Goal: Transaction & Acquisition: Purchase product/service

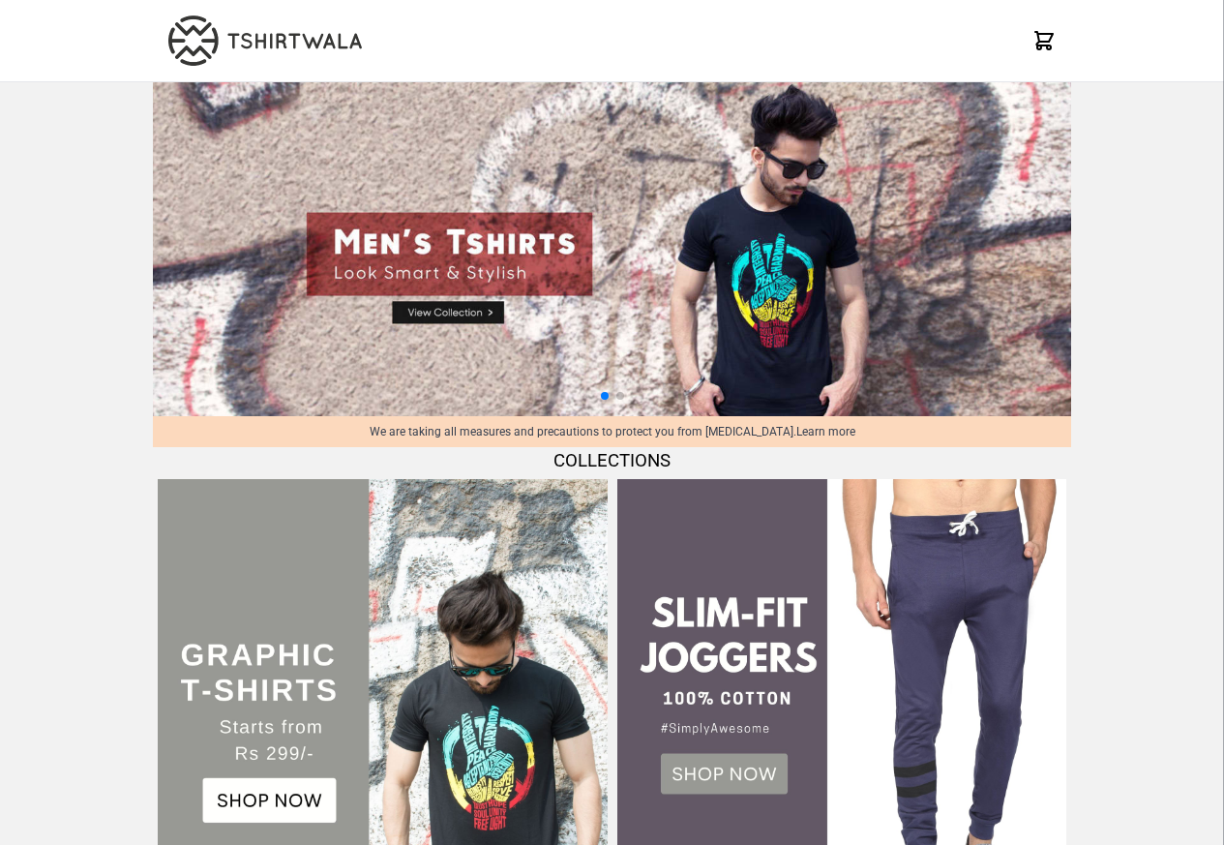
click at [463, 314] on img at bounding box center [612, 249] width 919 height 334
select select "*********"
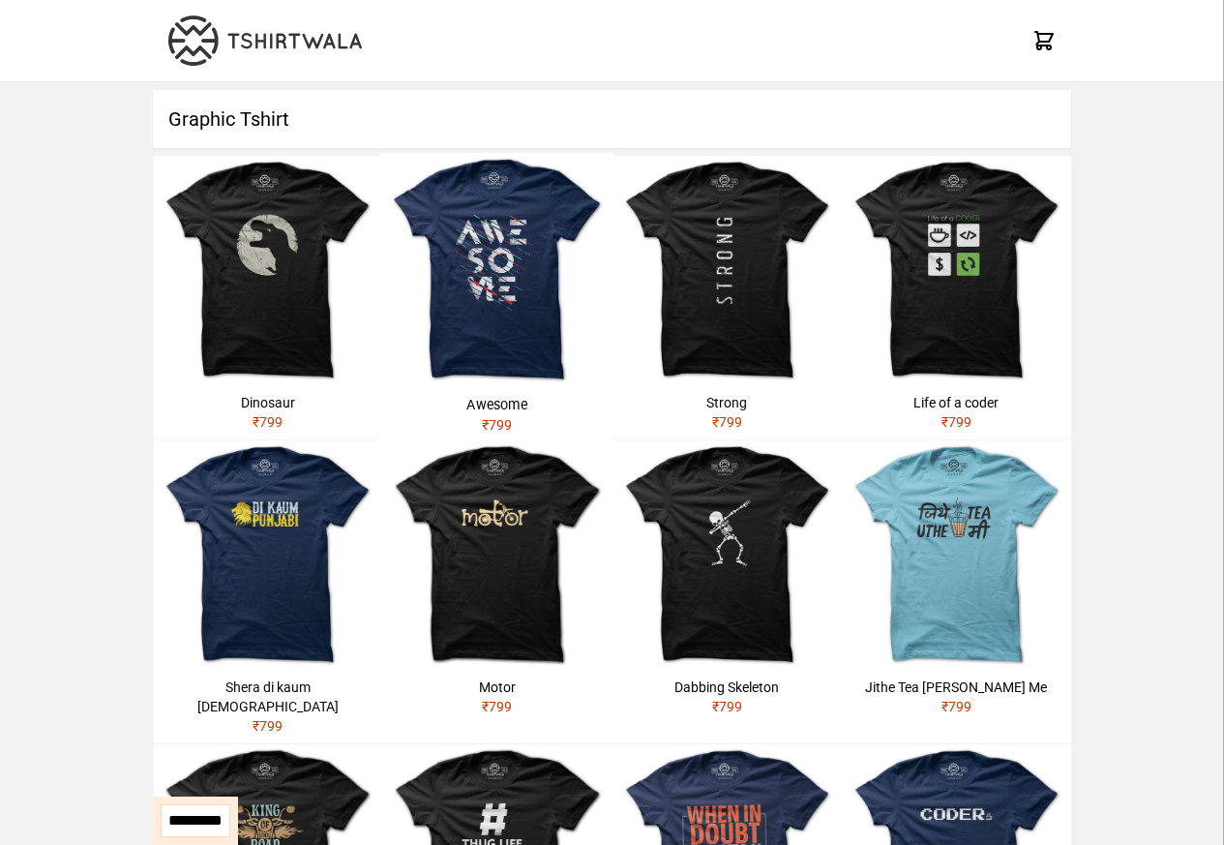
click at [240, 744] on img at bounding box center [267, 858] width 229 height 229
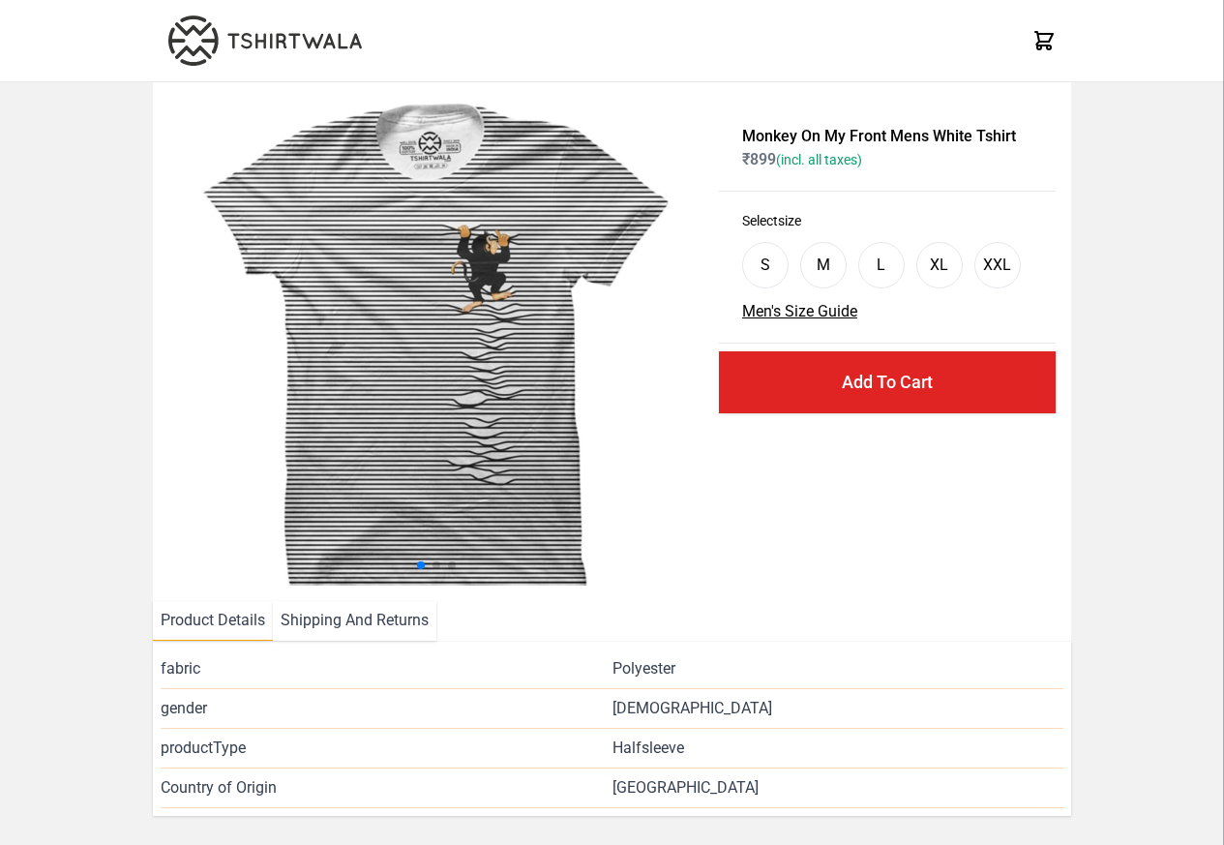
click at [70, 635] on div "Monkey On My Front Mens White Tshirt ₹ 899 (incl. all taxes) Select size S M L …" at bounding box center [612, 449] width 1224 height 734
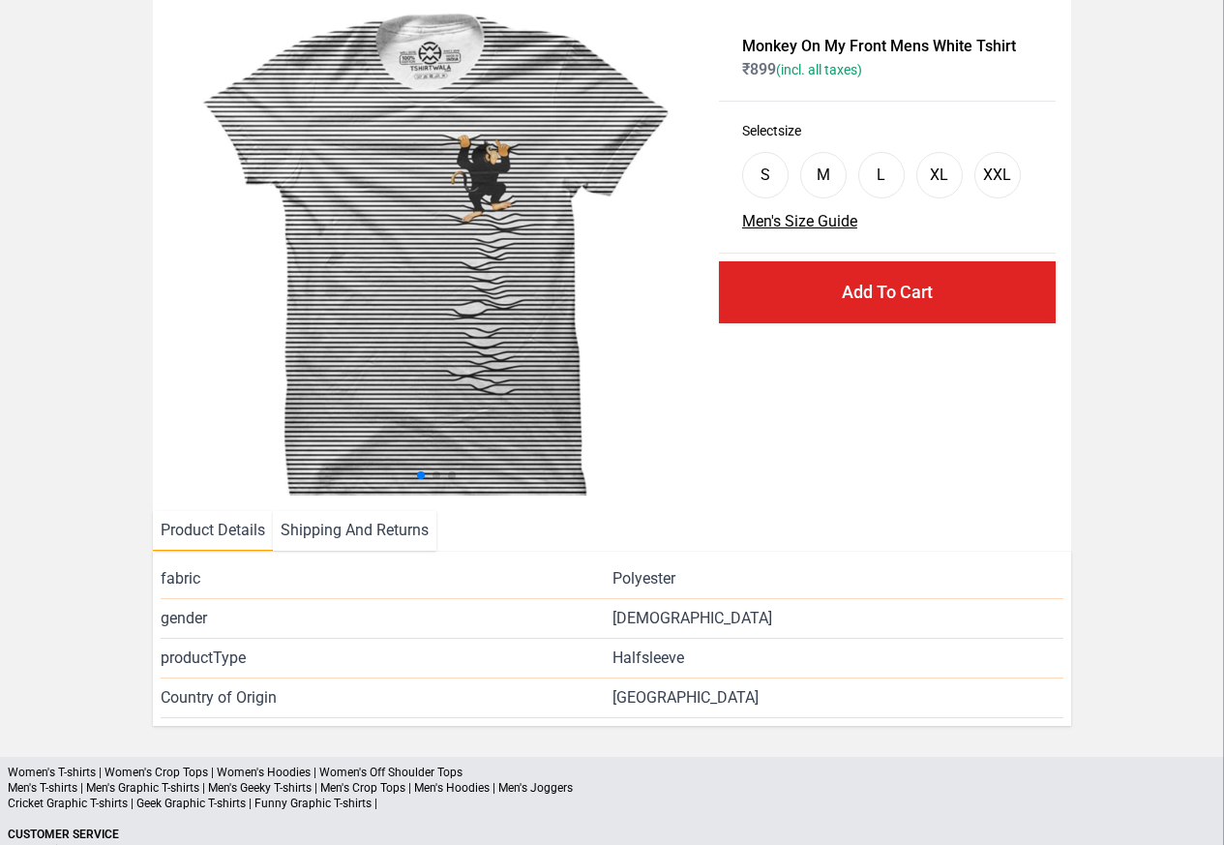
scroll to position [234, 0]
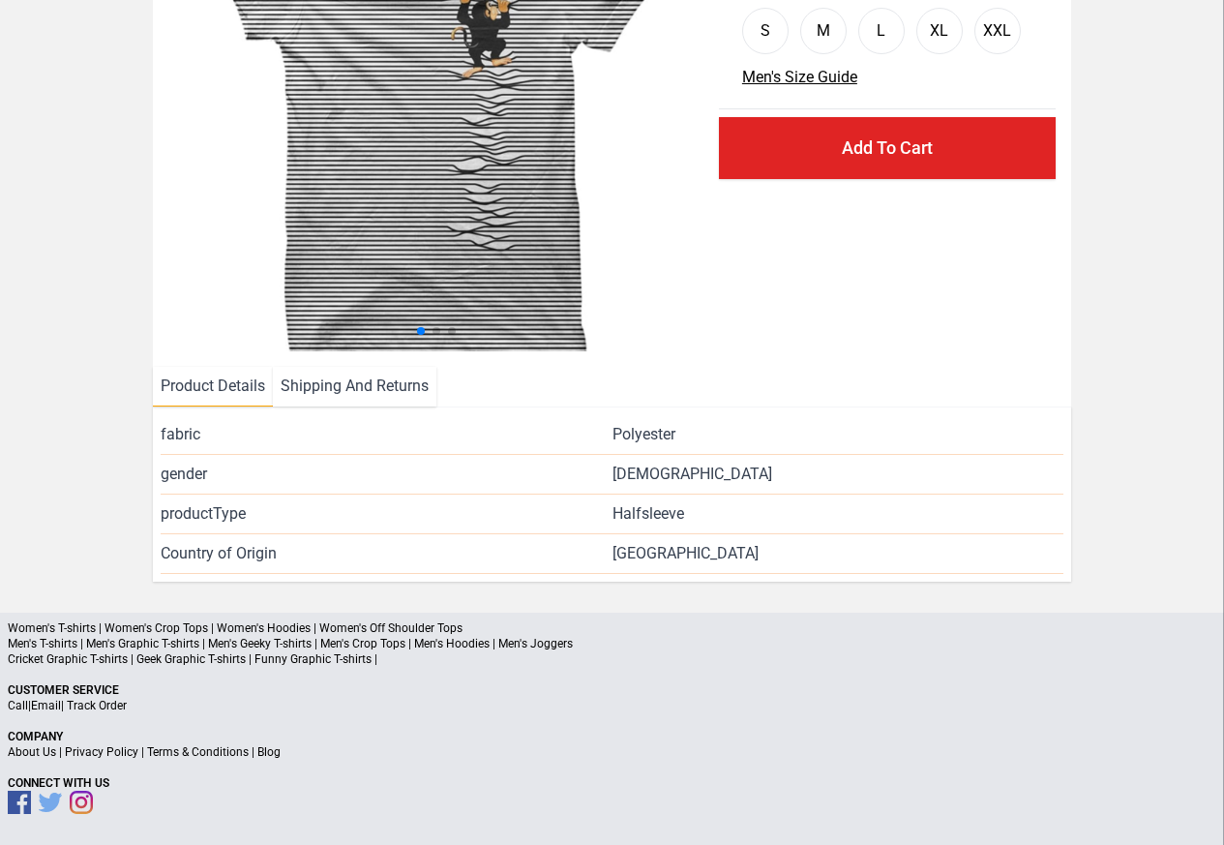
click at [84, 635] on p "Women's T-shirts | Women's Crop Tops | Women's Hoodies | Women's Off Shoulder T…" at bounding box center [612, 627] width 1209 height 15
click at [82, 635] on p "Women's T-shirts | Women's Crop Tops | Women's Hoodies | Women's Off Shoulder T…" at bounding box center [612, 627] width 1209 height 15
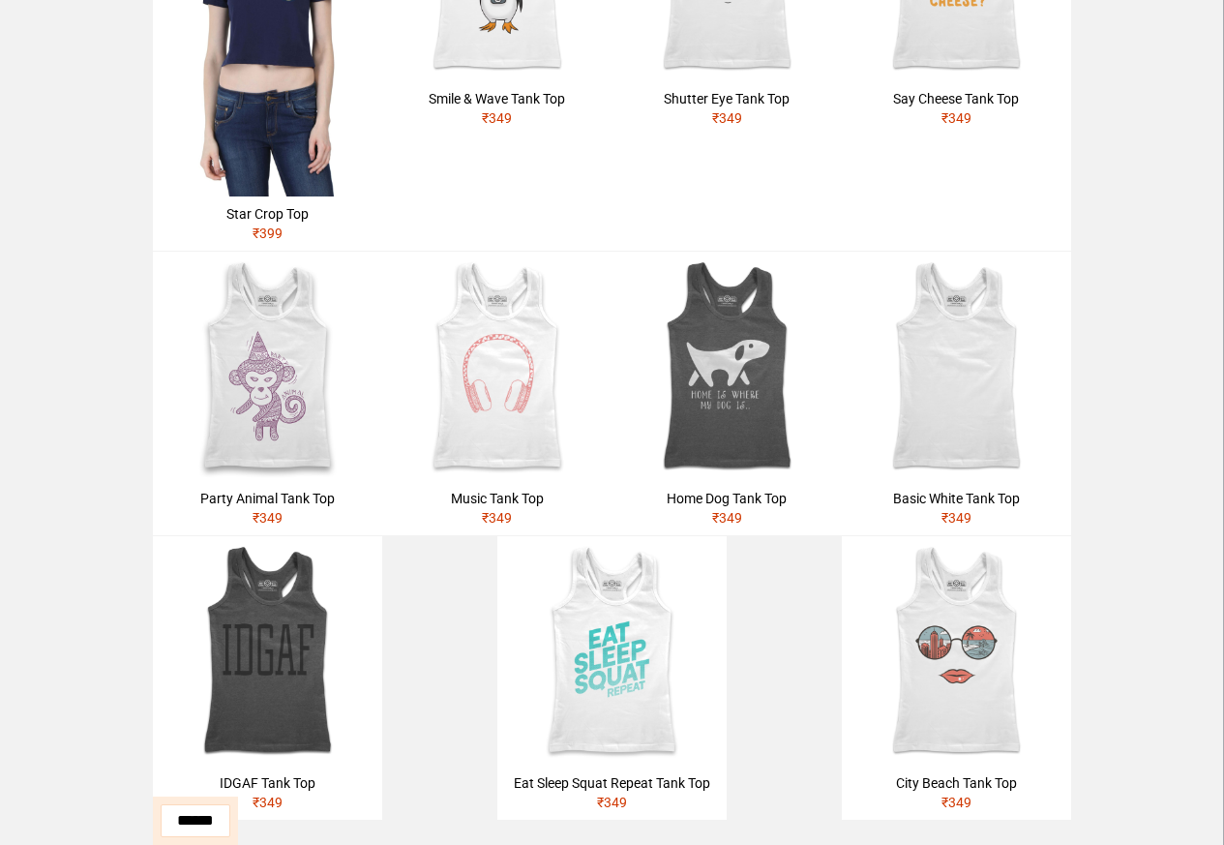
scroll to position [813, 0]
